Goal: Information Seeking & Learning: Learn about a topic

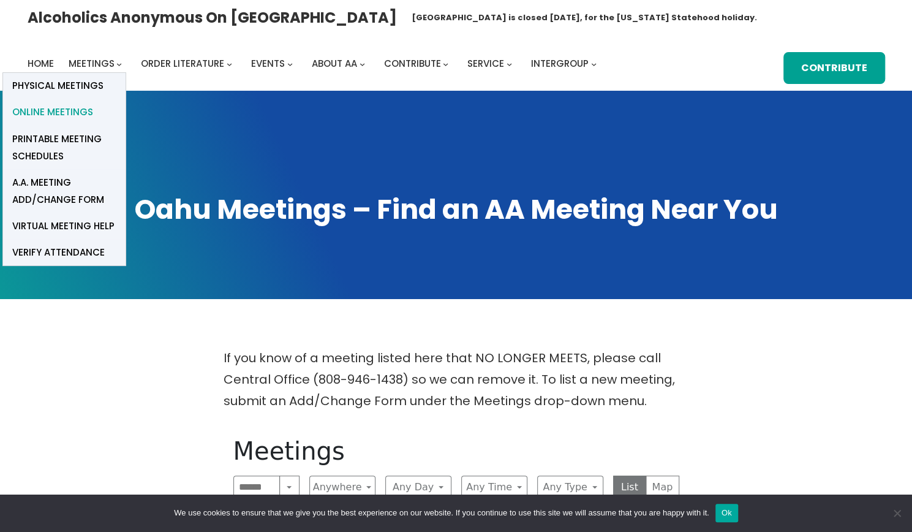
click at [85, 110] on span "Online Meetings" at bounding box center [52, 111] width 81 height 17
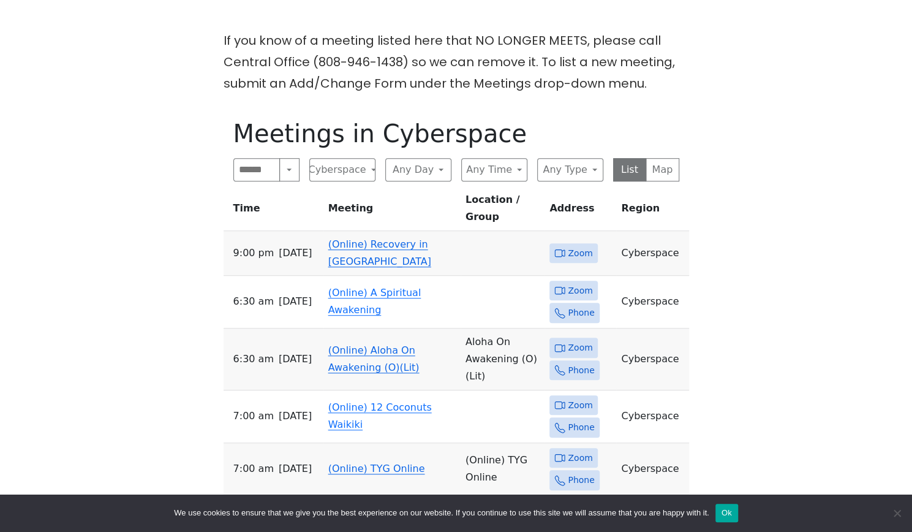
scroll to position [319, 0]
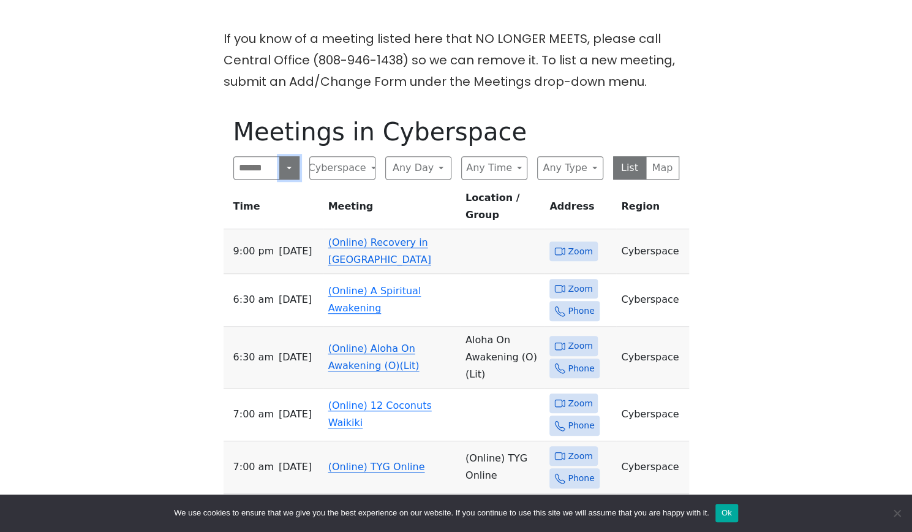
click at [289, 168] on button "Search" at bounding box center [289, 167] width 20 height 23
click at [288, 170] on button "Search" at bounding box center [289, 167] width 20 height 23
click at [372, 165] on button "Cyberspace" at bounding box center [342, 167] width 66 height 23
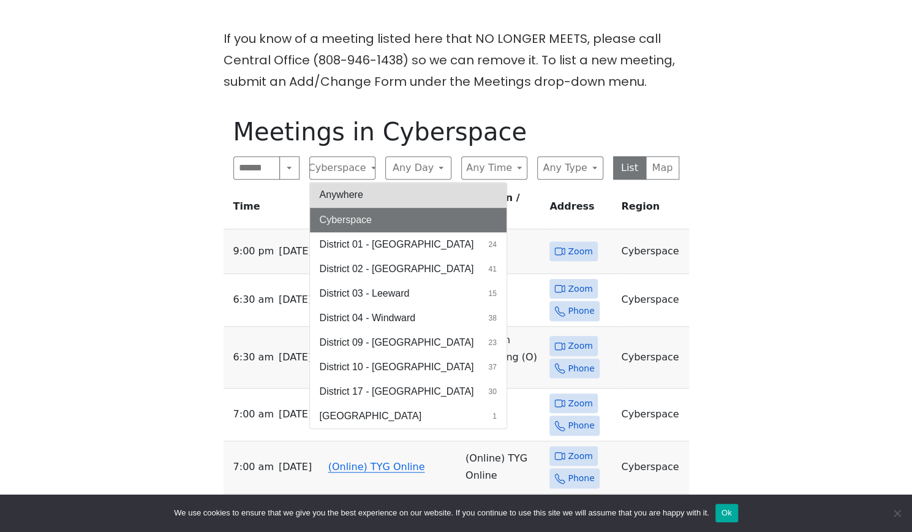
click at [341, 201] on button "Anywhere" at bounding box center [408, 194] width 197 height 24
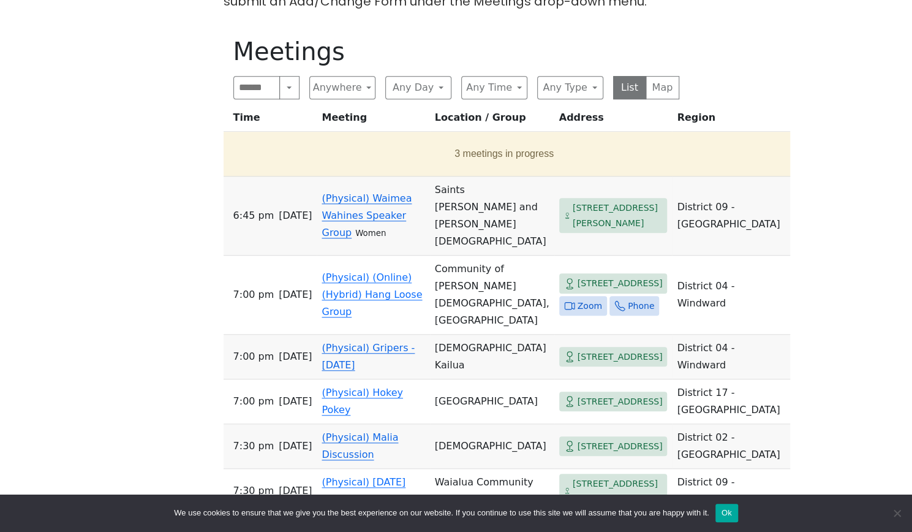
scroll to position [400, 0]
click at [577, 298] on span "Zoom" at bounding box center [589, 305] width 24 height 15
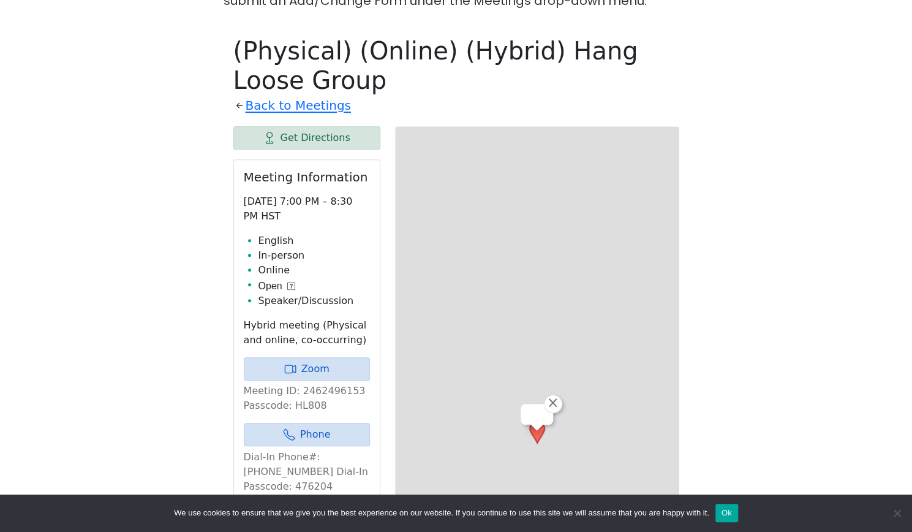
scroll to position [426, 0]
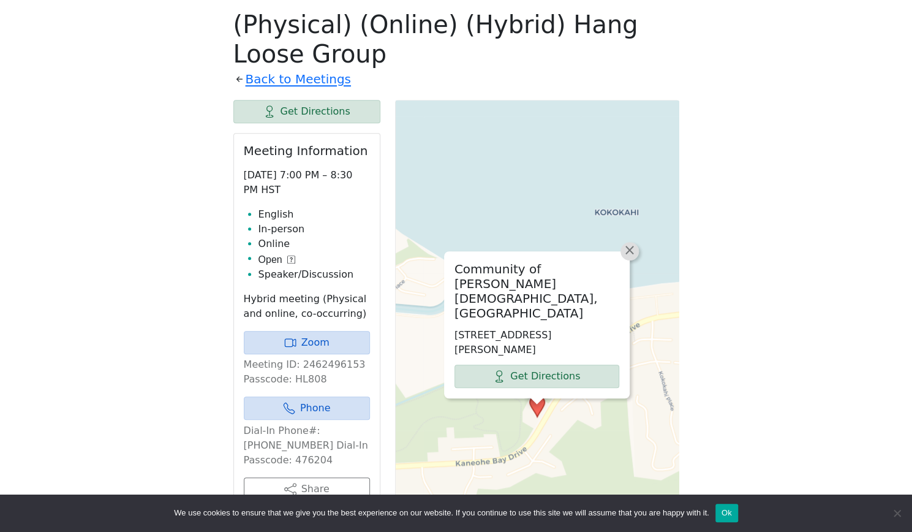
click at [632, 257] on span "×" at bounding box center [629, 249] width 12 height 15
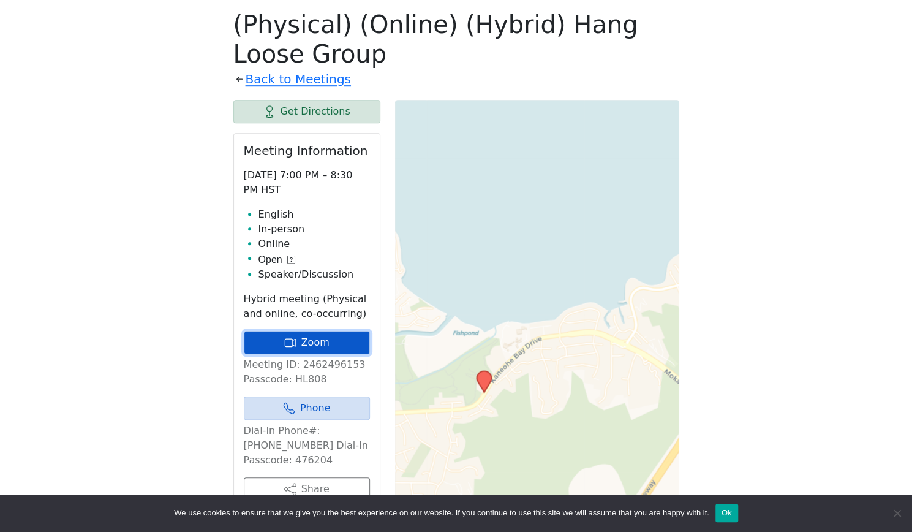
click at [319, 344] on link "Zoom" at bounding box center [307, 342] width 126 height 23
